Goal: Find specific page/section: Find specific page/section

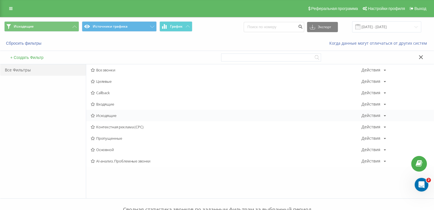
click at [124, 117] on span "Исходящие" at bounding box center [226, 116] width 270 height 4
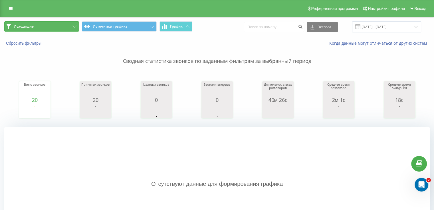
click at [51, 27] on button "Исходящие" at bounding box center [41, 26] width 75 height 10
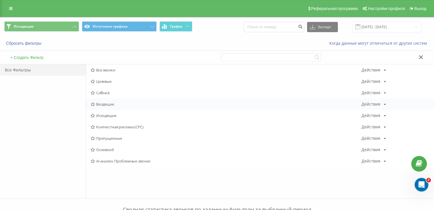
click at [105, 101] on div "Входящие Действия Редактировать Копировать Удалить По умолчанию Поделиться" at bounding box center [259, 104] width 347 height 11
click at [105, 102] on span "Входящие" at bounding box center [226, 104] width 270 height 4
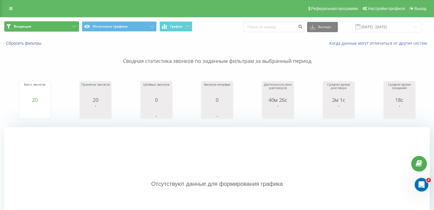
click at [62, 24] on button "Входящие" at bounding box center [41, 26] width 75 height 10
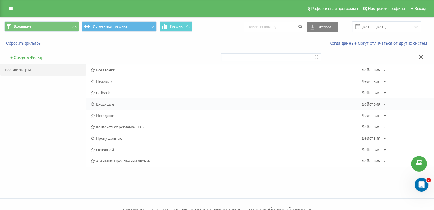
click at [105, 104] on span "Входящие" at bounding box center [226, 104] width 270 height 4
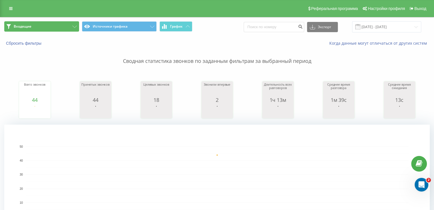
click at [44, 30] on button "Входящие" at bounding box center [41, 26] width 75 height 10
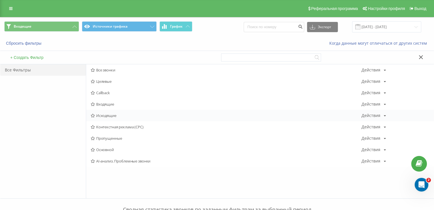
click at [106, 114] on span "Исходящие" at bounding box center [226, 116] width 270 height 4
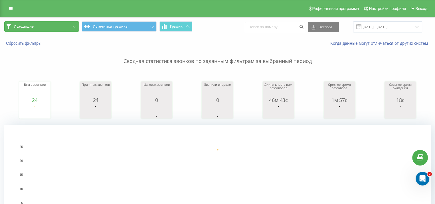
click at [46, 21] on button "Исходящие" at bounding box center [41, 26] width 75 height 10
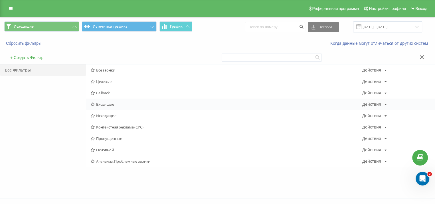
click at [102, 100] on div "Входящие Действия Редактировать Копировать Удалить По умолчанию Поделиться" at bounding box center [260, 104] width 348 height 11
click at [103, 102] on span "Входящие" at bounding box center [226, 104] width 271 height 4
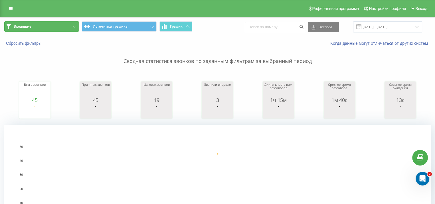
click at [47, 25] on button "Входящие" at bounding box center [41, 26] width 75 height 10
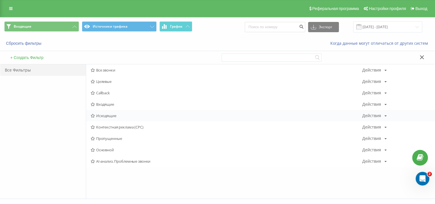
click at [102, 114] on span "Исходящие" at bounding box center [226, 116] width 271 height 4
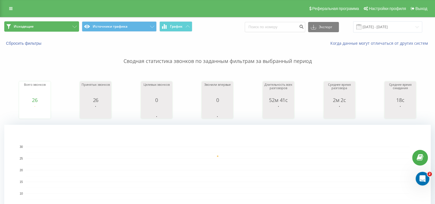
click at [59, 28] on button "Исходящие" at bounding box center [41, 26] width 75 height 10
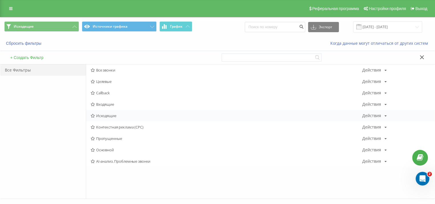
click at [119, 119] on div "Исходящие Действия Редактировать Копировать Удалить По умолчанию Поделиться" at bounding box center [260, 115] width 348 height 11
click at [116, 114] on span "Исходящие" at bounding box center [226, 116] width 271 height 4
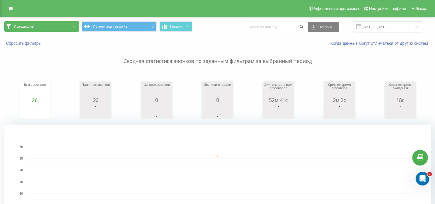
click at [44, 27] on button "Исходящие" at bounding box center [41, 26] width 75 height 10
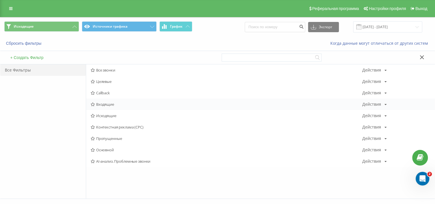
click at [111, 100] on div "Входящие Действия Редактировать Копировать Удалить По умолчанию Поделиться" at bounding box center [260, 104] width 348 height 11
click at [110, 102] on span "Входящие" at bounding box center [226, 104] width 271 height 4
